Goal: Task Accomplishment & Management: Use online tool/utility

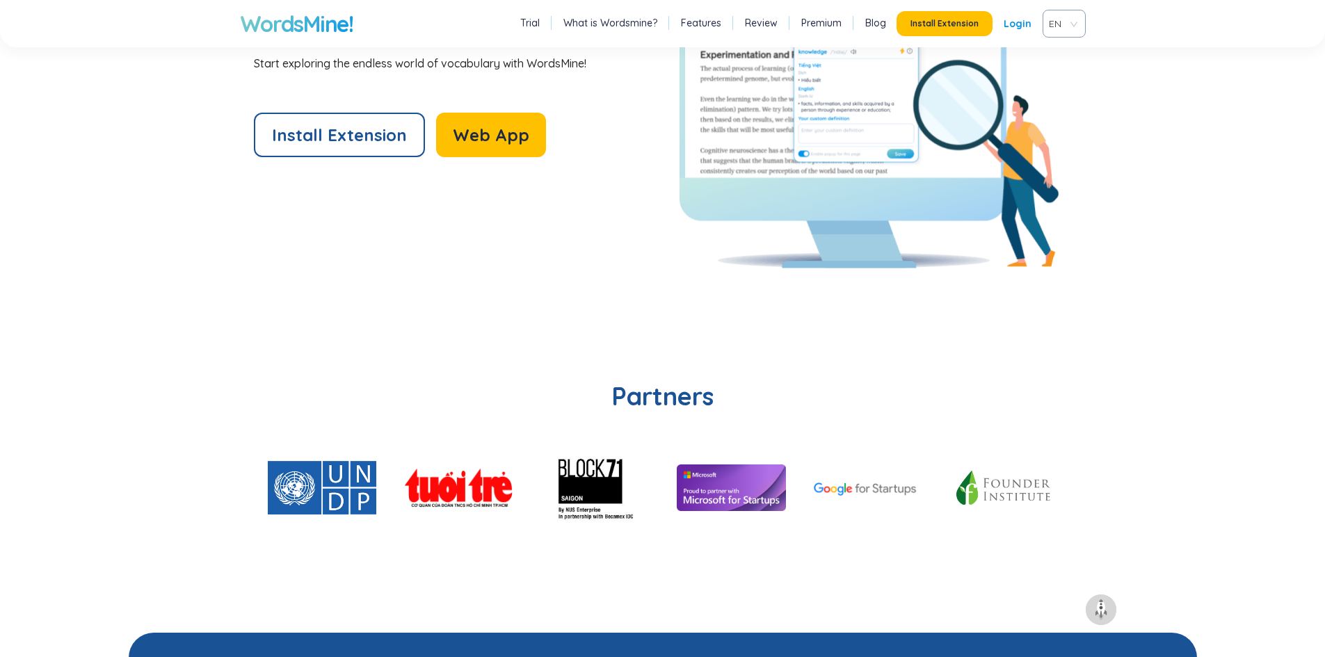
scroll to position [2921, 0]
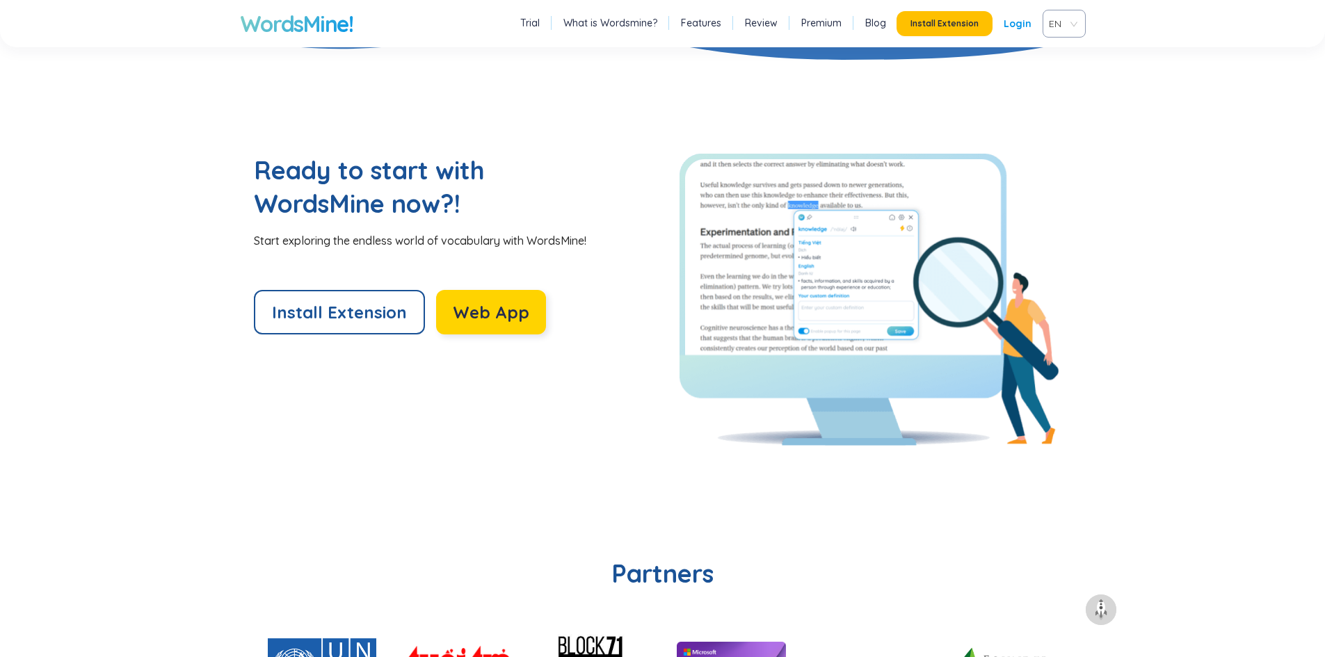
click at [510, 314] on span "Web App" at bounding box center [491, 312] width 76 height 22
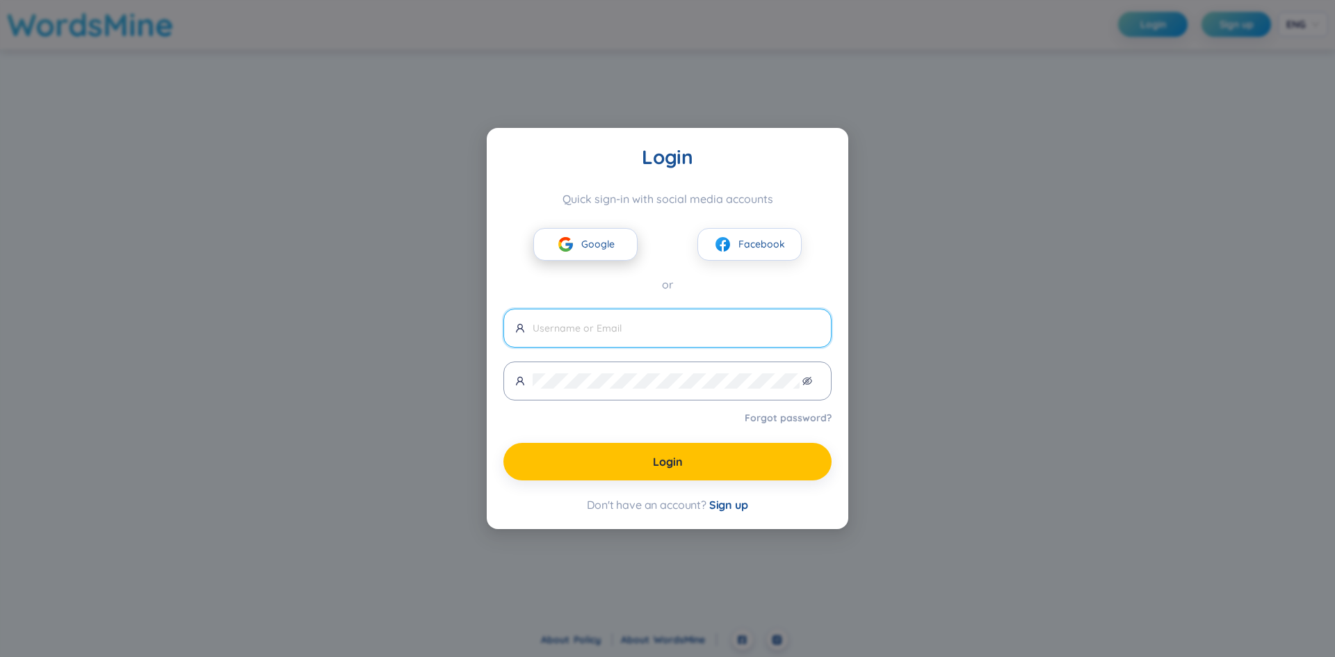
click at [597, 239] on span "Google" at bounding box center [597, 243] width 33 height 15
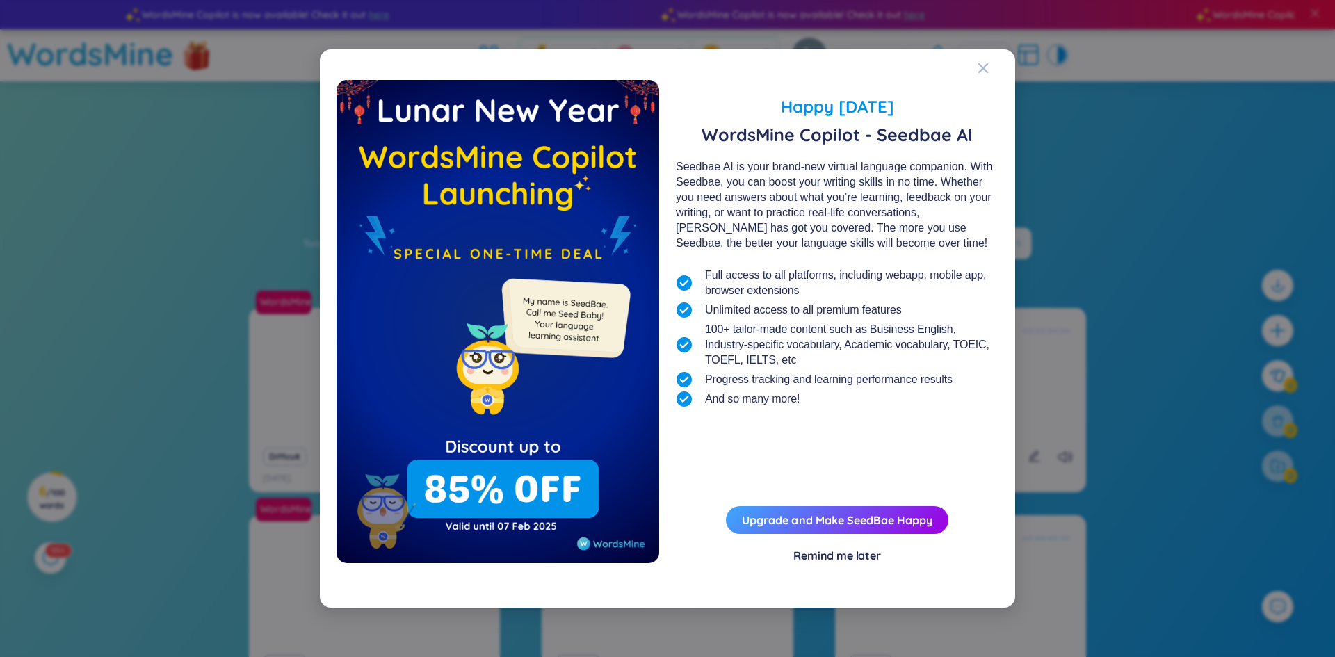
click at [854, 561] on div "Remind me later" at bounding box center [838, 555] width 88 height 15
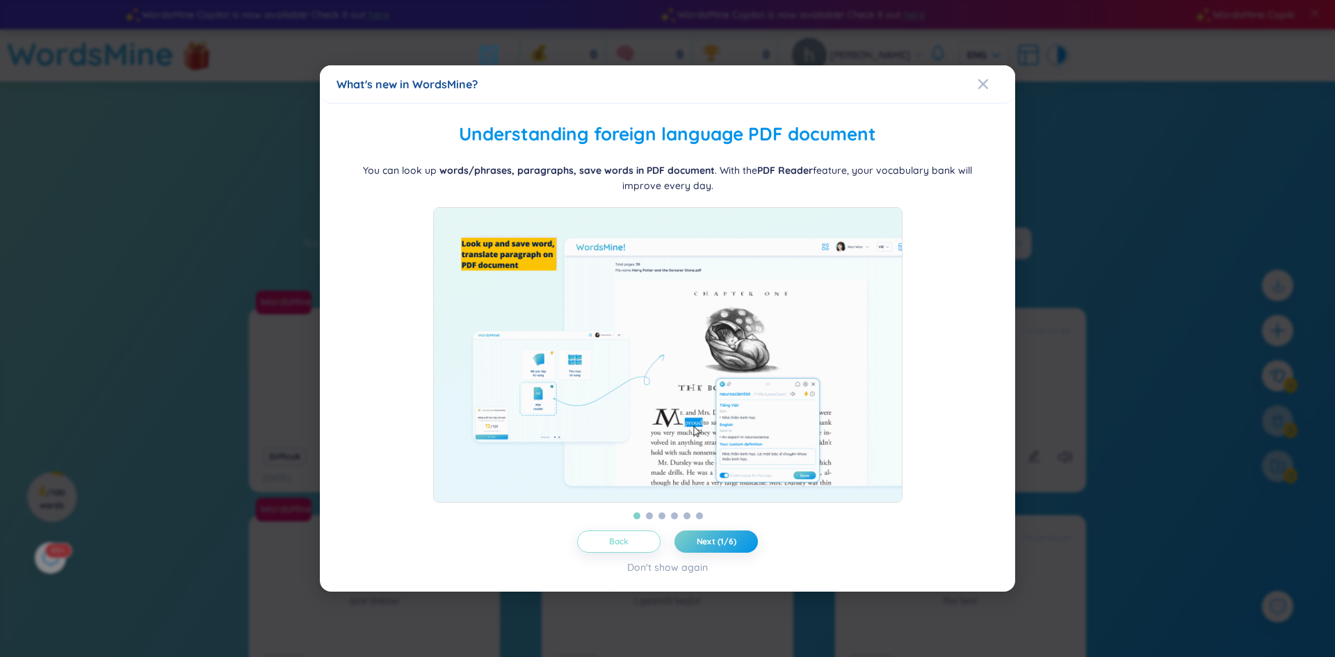
click at [616, 547] on span "Back" at bounding box center [619, 541] width 20 height 11
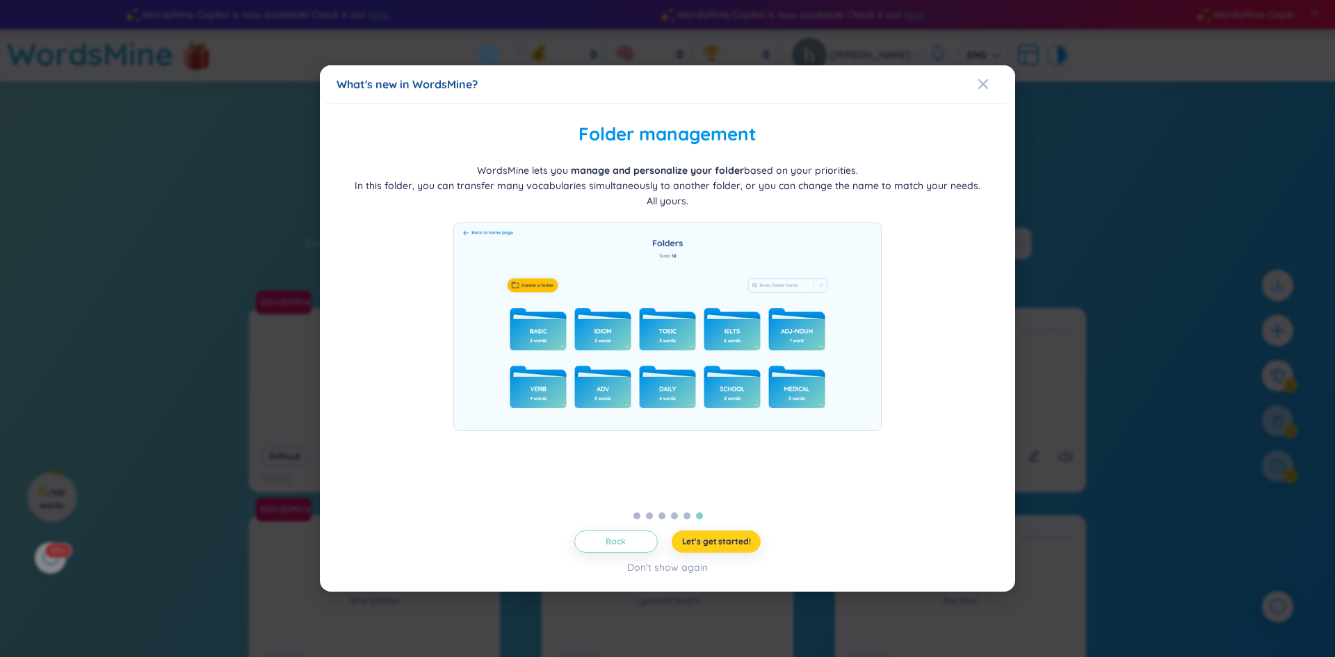
click at [731, 547] on span "Let's get started!" at bounding box center [716, 541] width 69 height 11
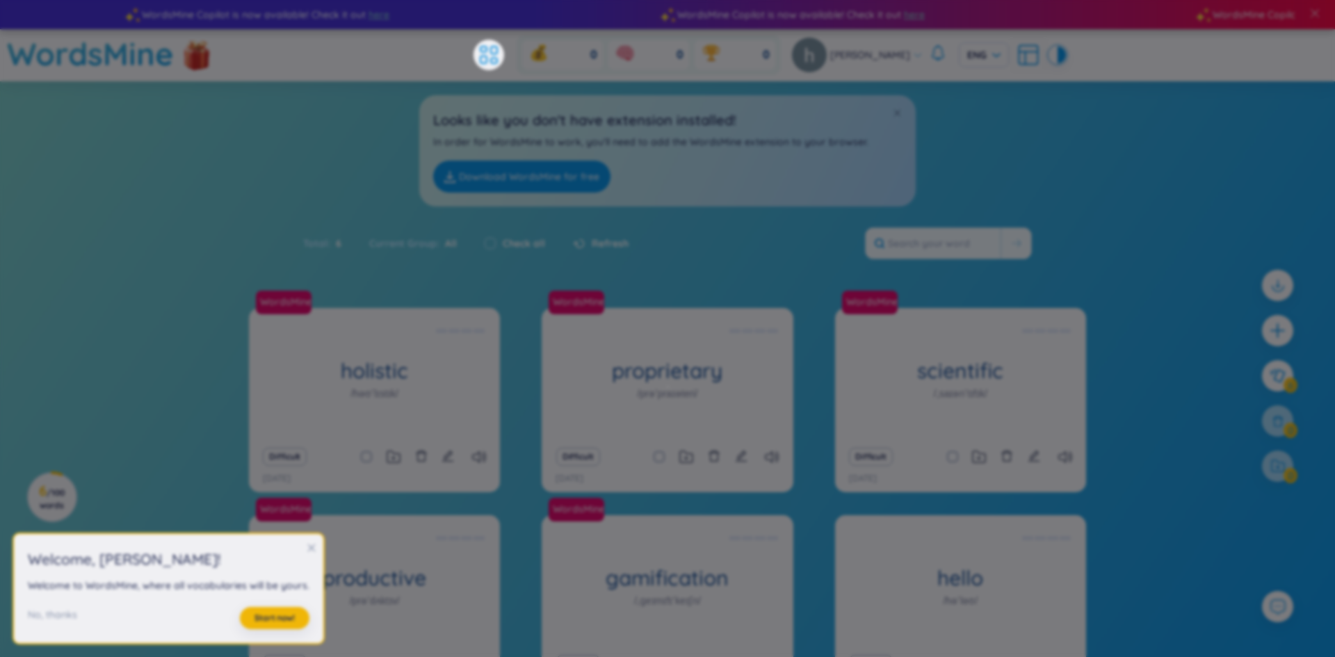
click at [730, 550] on body "WordsMine Copilot is now available! Check it out here WordsMine Copilot is now …" at bounding box center [667, 328] width 1335 height 657
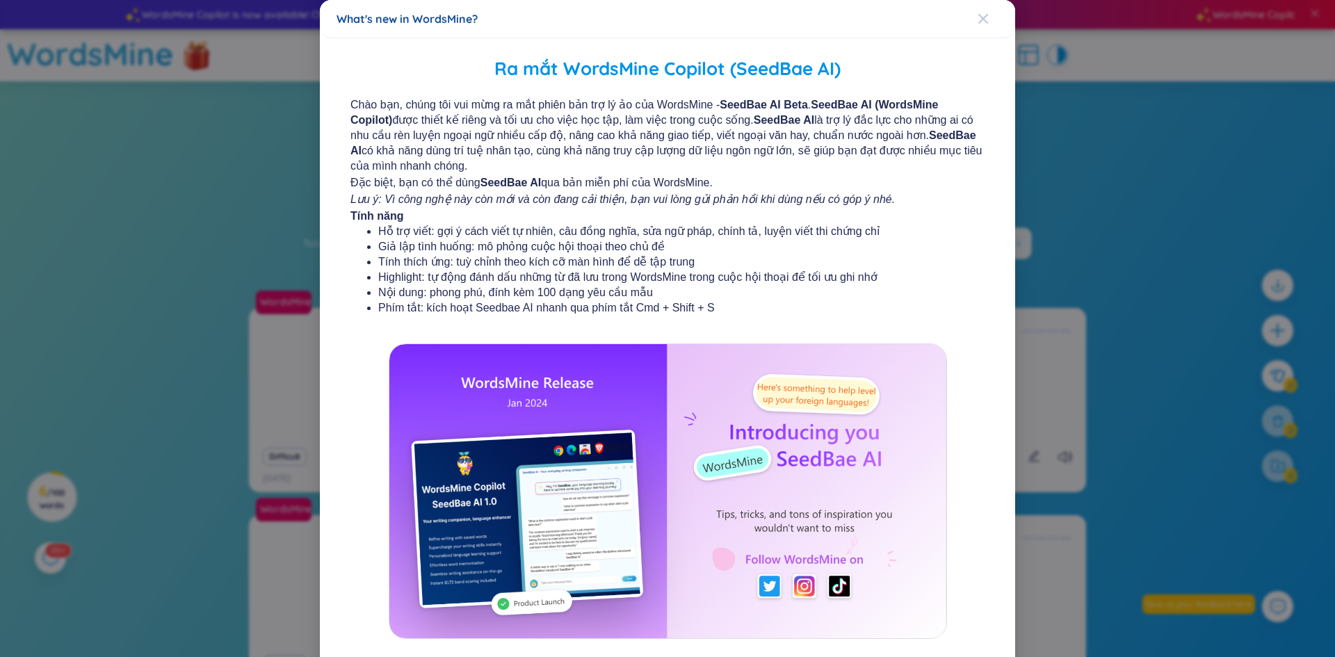
click at [984, 17] on span "Close" at bounding box center [997, 19] width 38 height 38
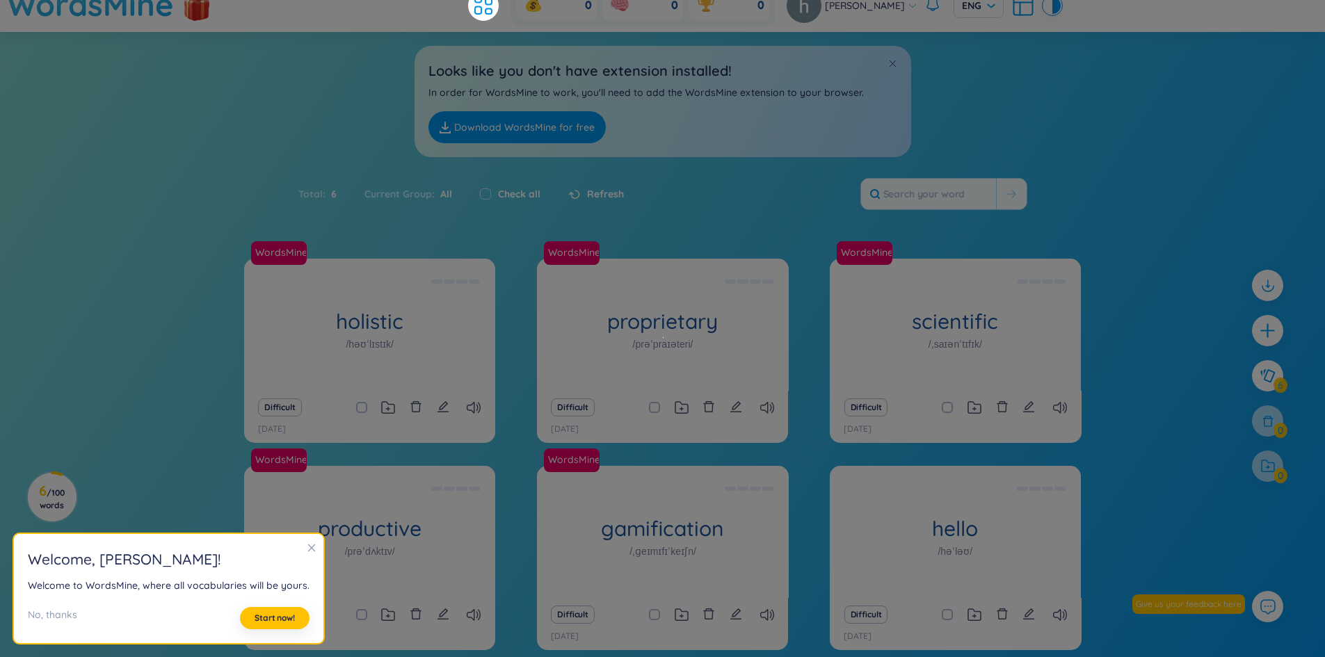
scroll to position [115, 0]
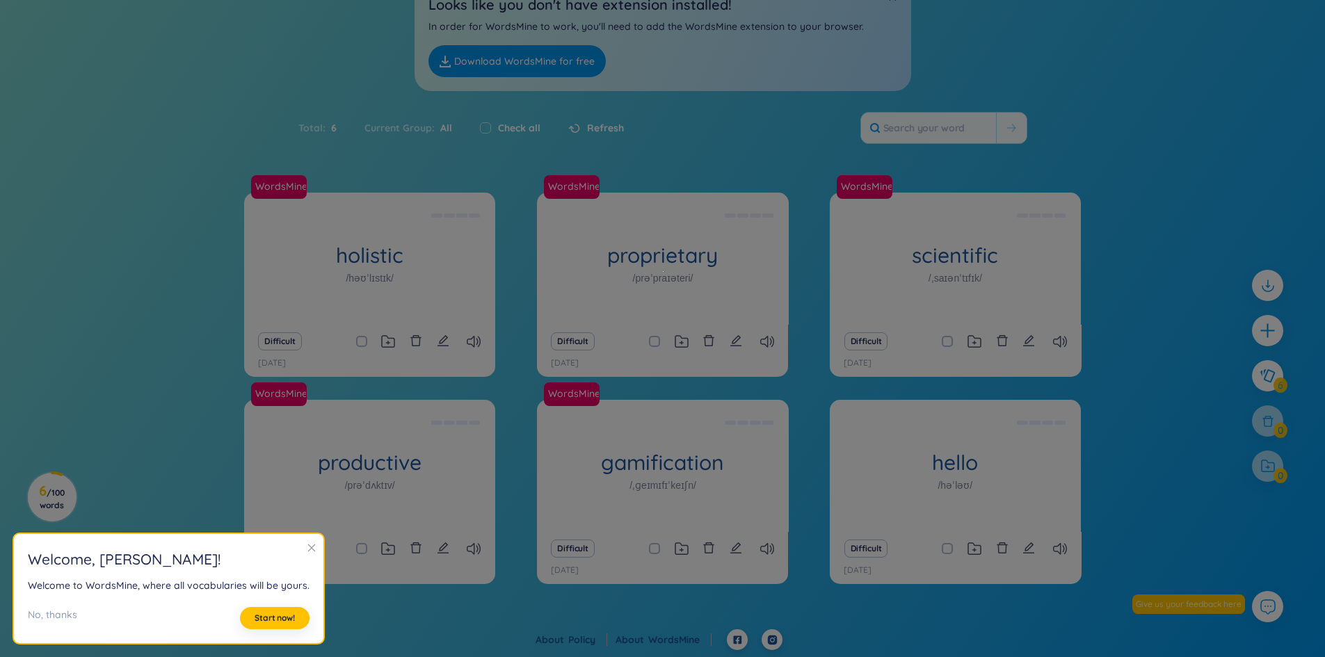
click at [1121, 232] on div "WordsMine holistic /həʊˈlɪstɪk/ [PERSON_NAME] Eg: The holistic approach to heal…" at bounding box center [662, 411] width 1325 height 437
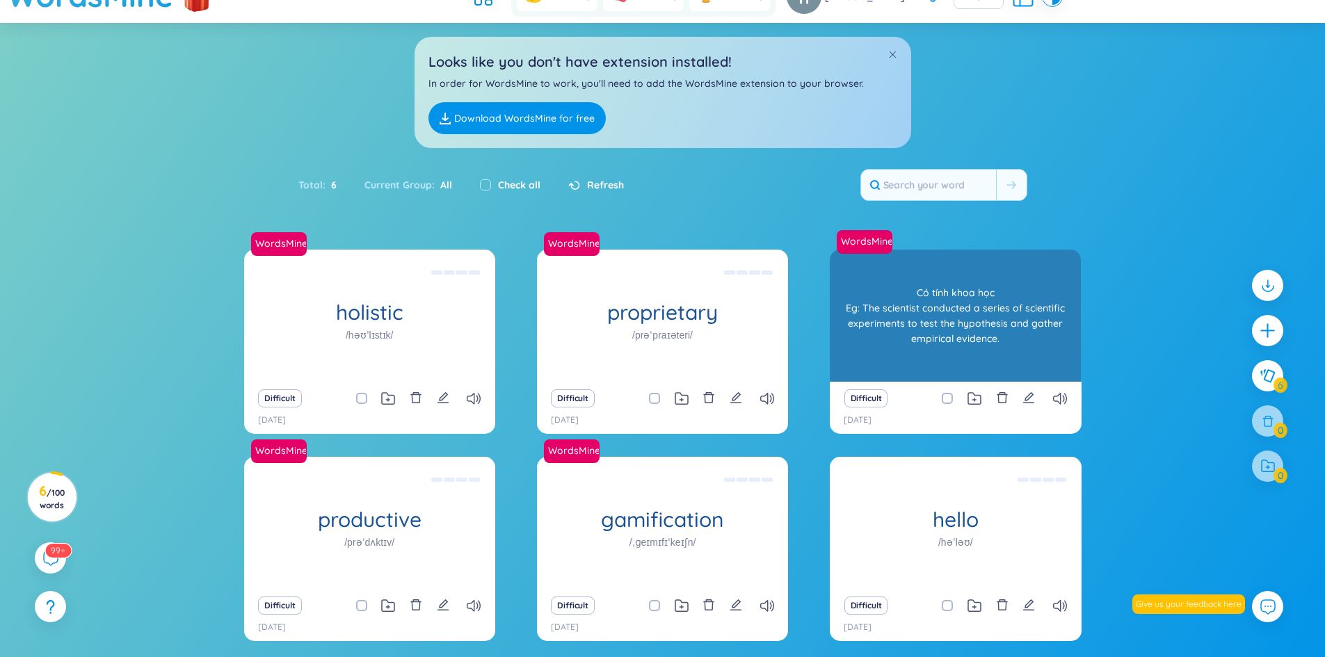
scroll to position [0, 0]
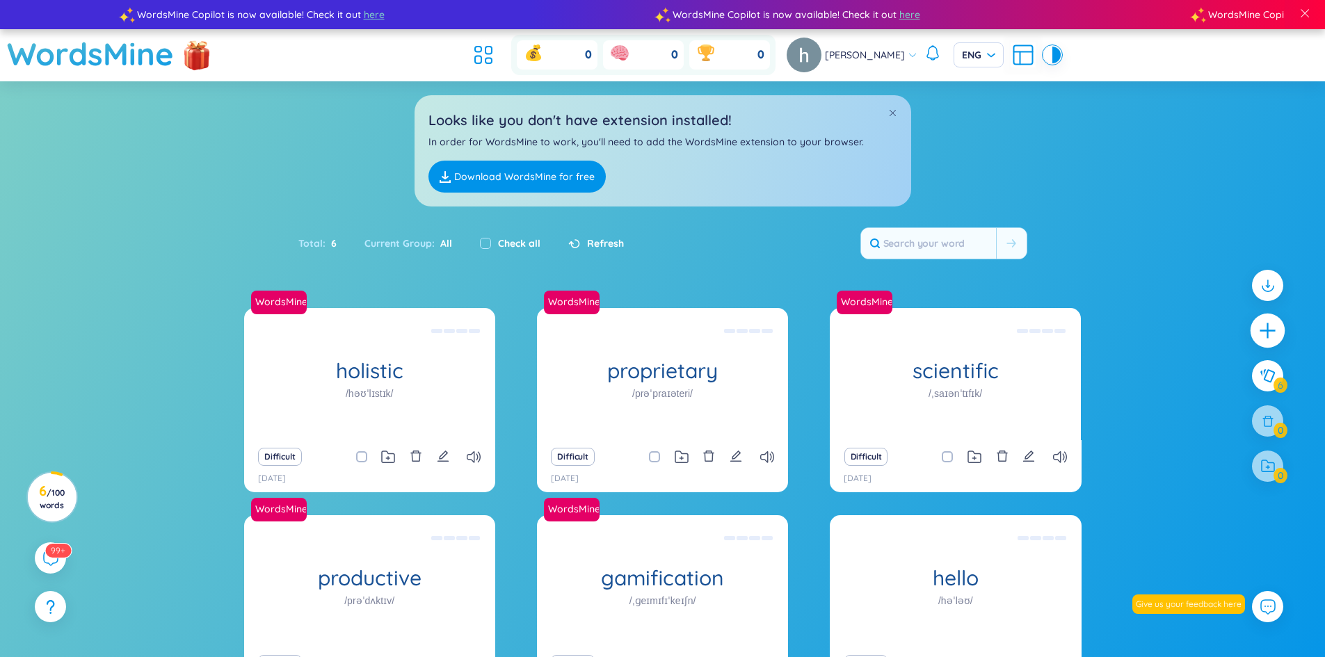
click at [1262, 344] on div at bounding box center [1267, 331] width 35 height 35
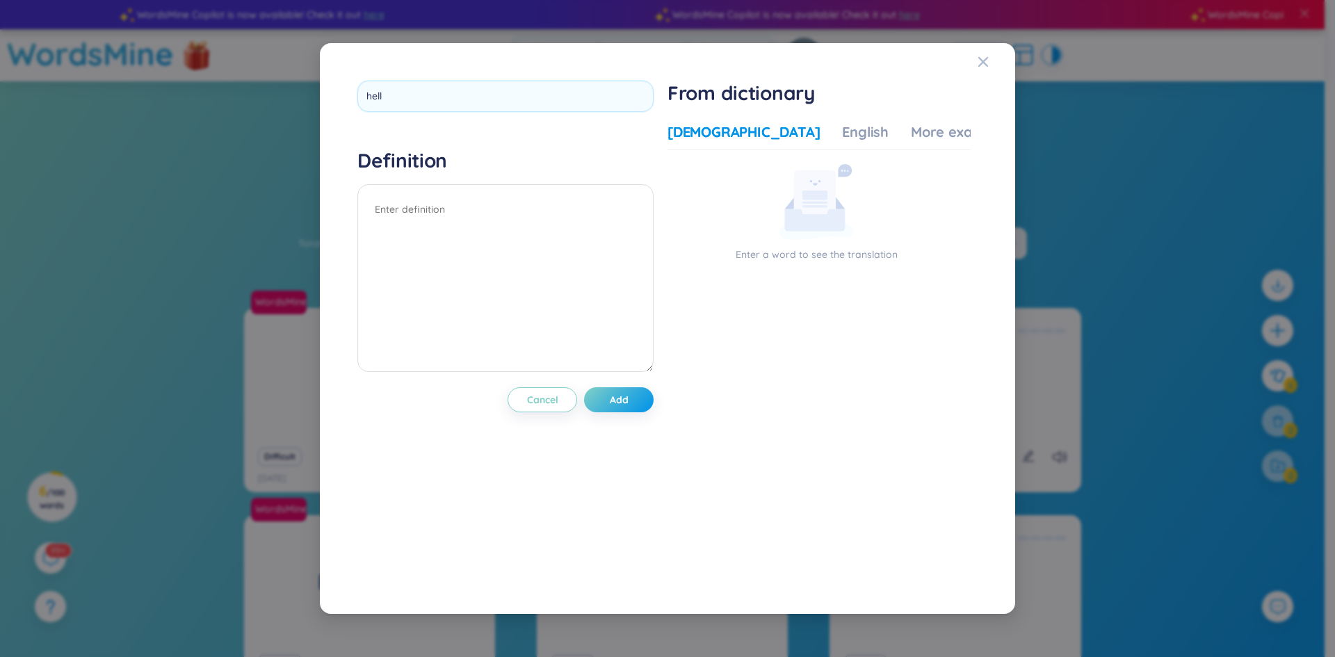
type input "hello"
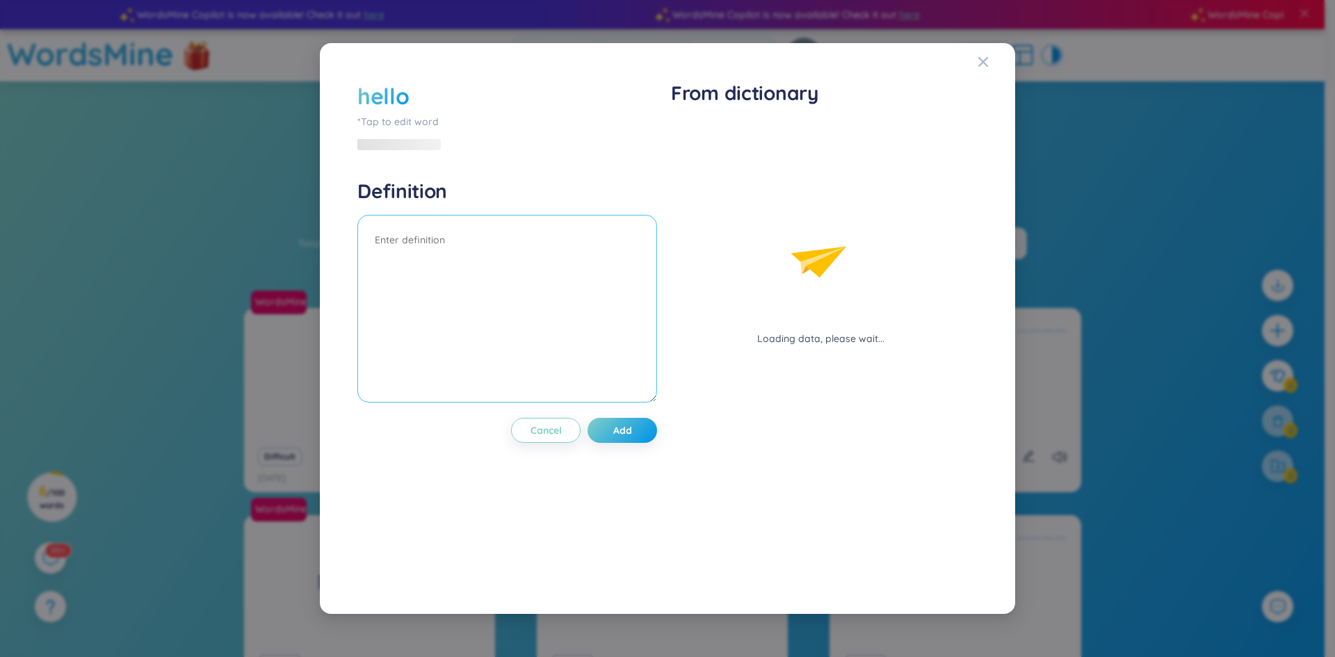
click at [422, 190] on div "Definition" at bounding box center [507, 293] width 300 height 228
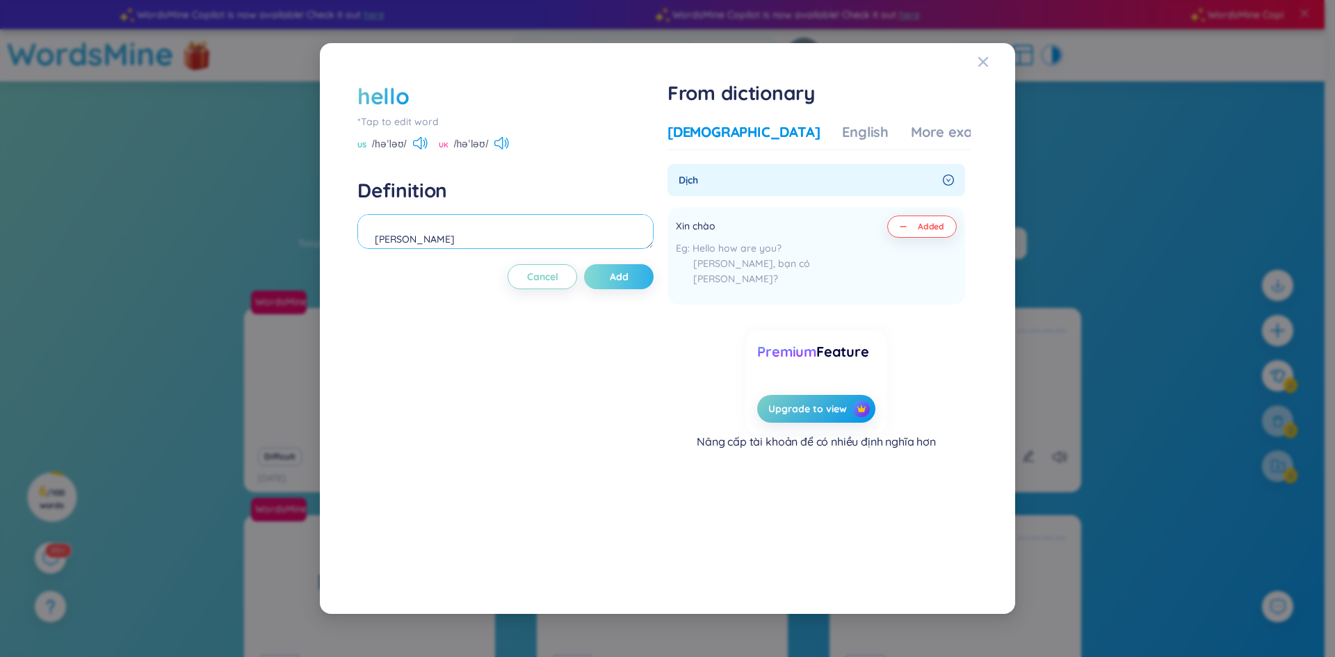
type textarea "[PERSON_NAME]"
click at [632, 282] on button "Add" at bounding box center [619, 276] width 70 height 25
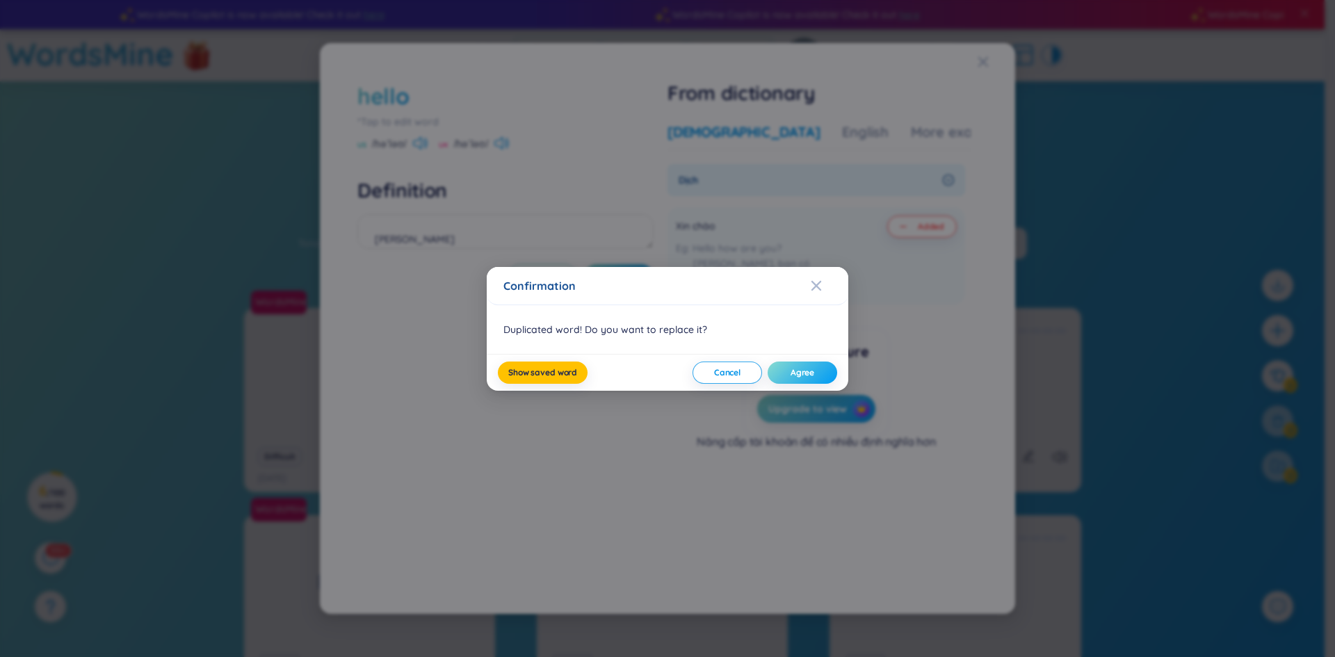
click at [788, 371] on button "Agree" at bounding box center [803, 373] width 70 height 22
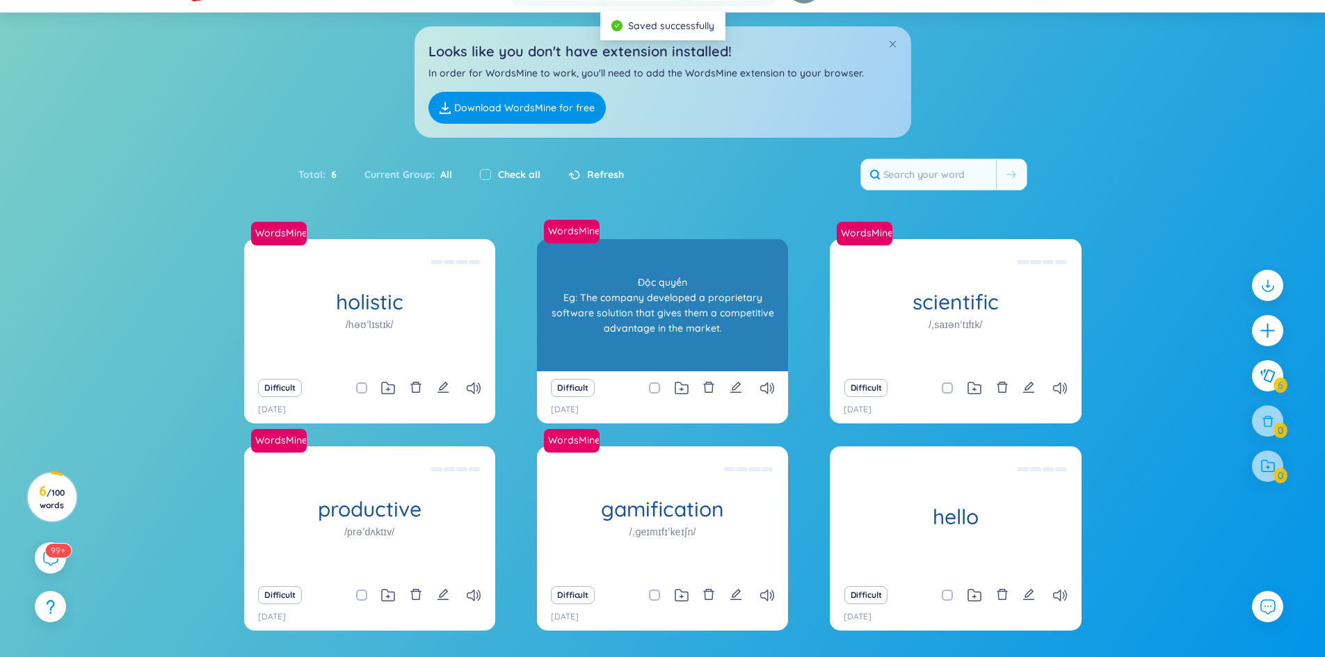
scroll to position [115, 0]
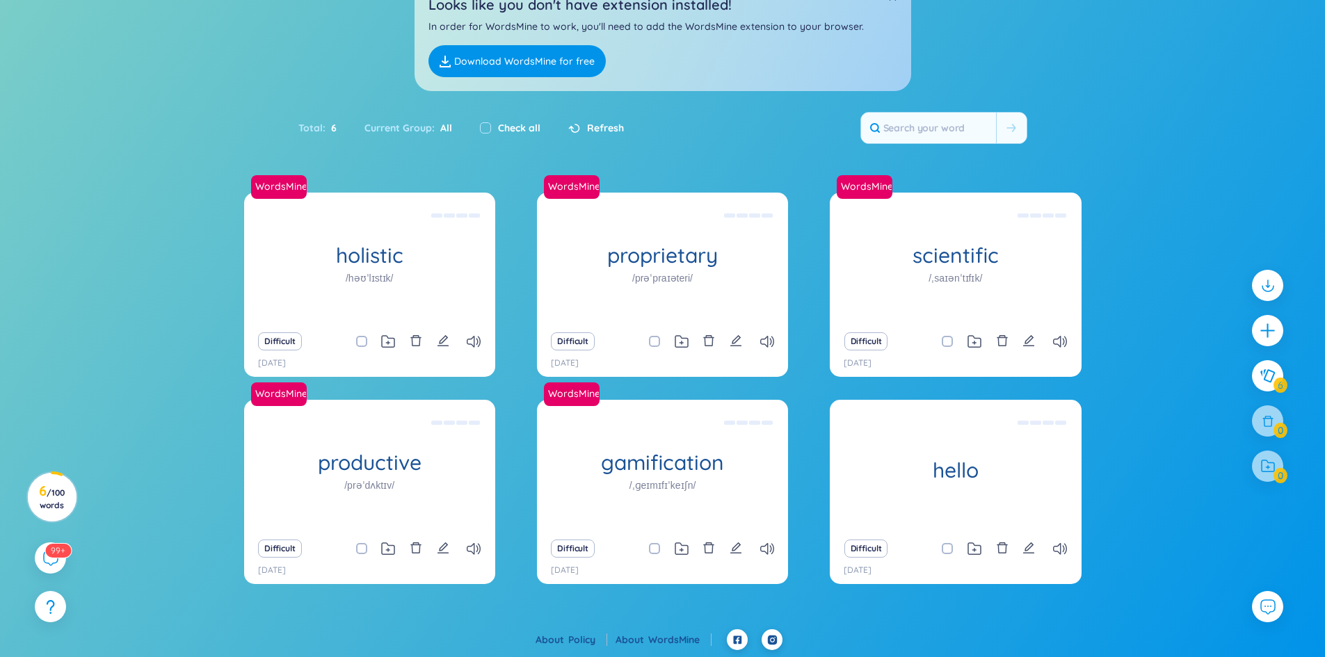
click at [1262, 434] on div at bounding box center [1267, 383] width 45 height 240
